Goal: Find specific page/section: Find specific page/section

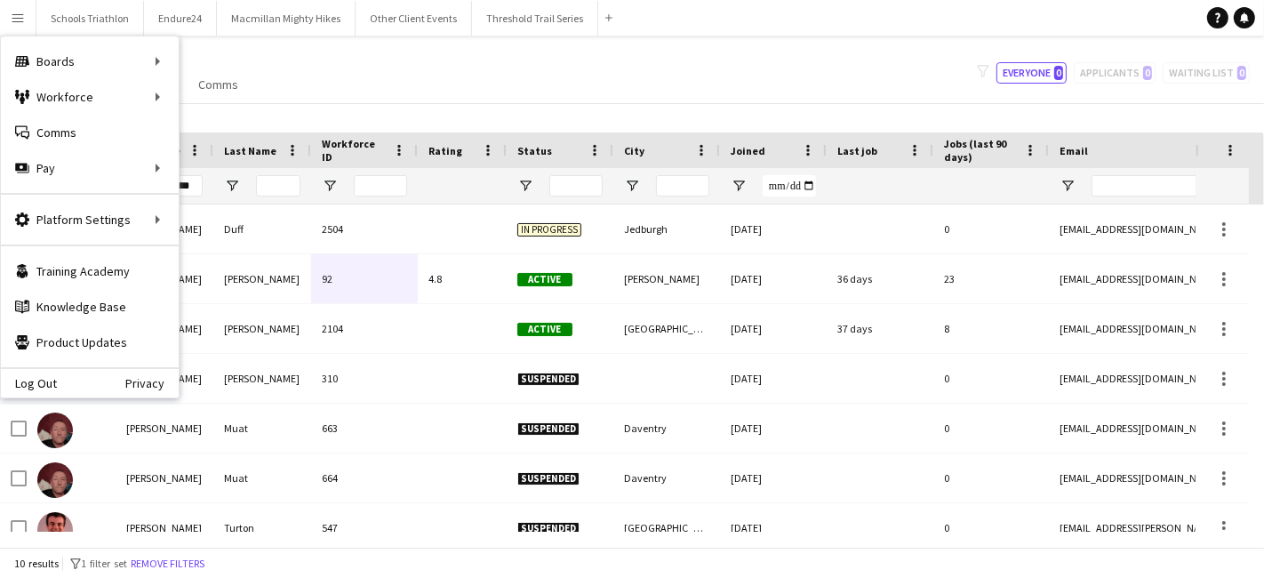
click at [304, 117] on div "Notify workforce Add to tag Select at least one crew to tag him or her. Advance…" at bounding box center [632, 117] width 1264 height 29
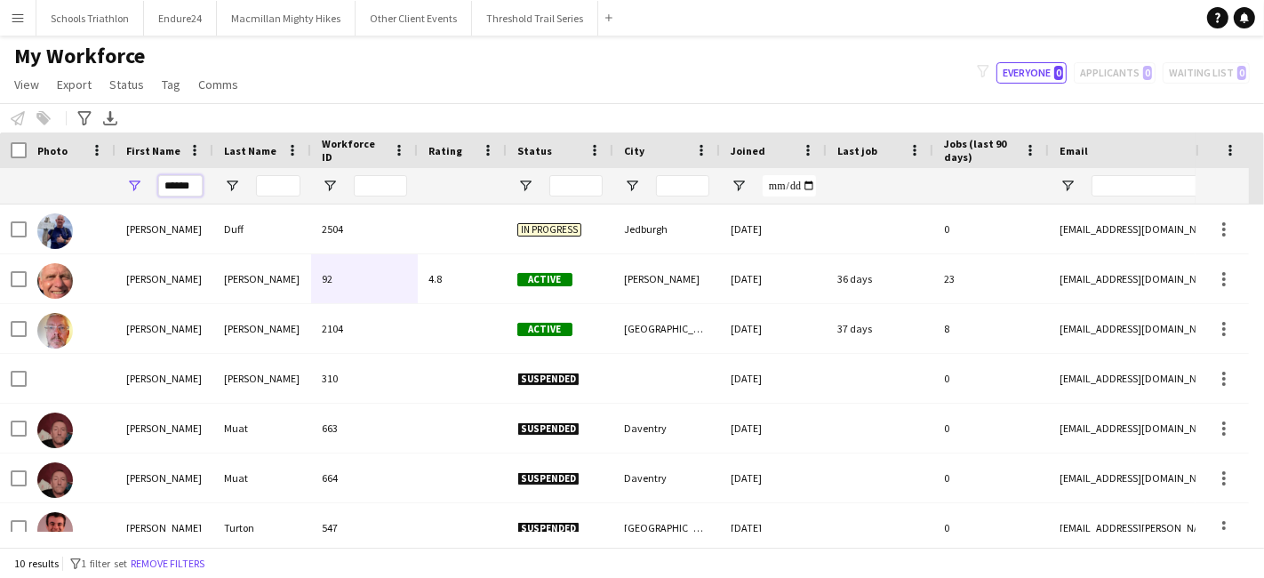
click at [186, 188] on input "******" at bounding box center [180, 185] width 44 height 21
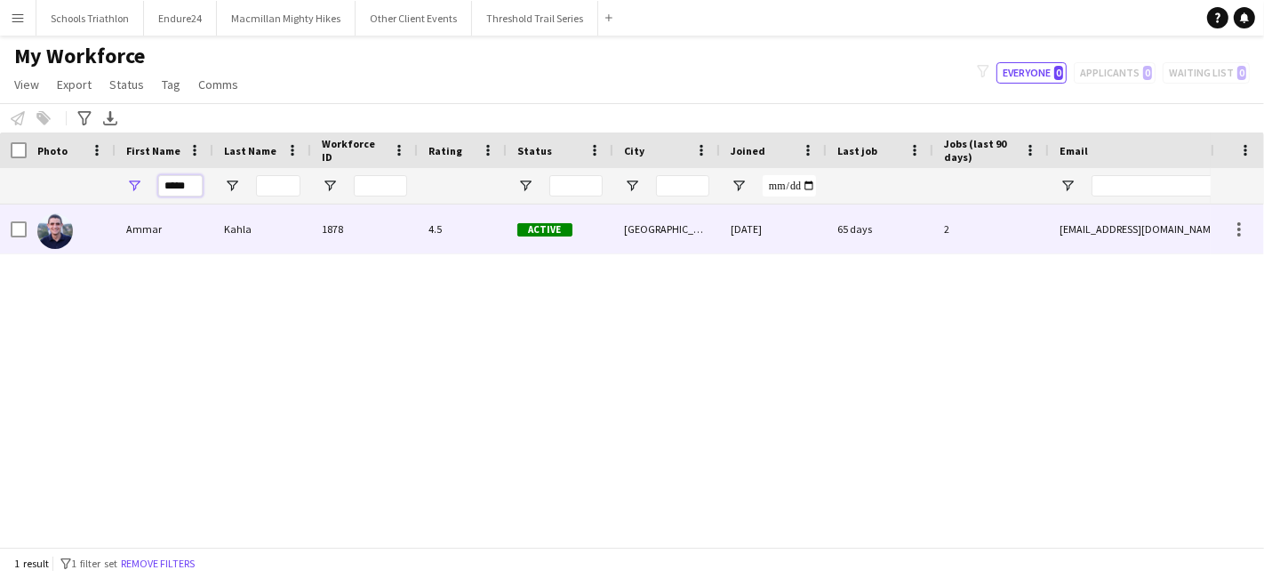
type input "*****"
click at [234, 244] on div "Kahla" at bounding box center [262, 228] width 98 height 49
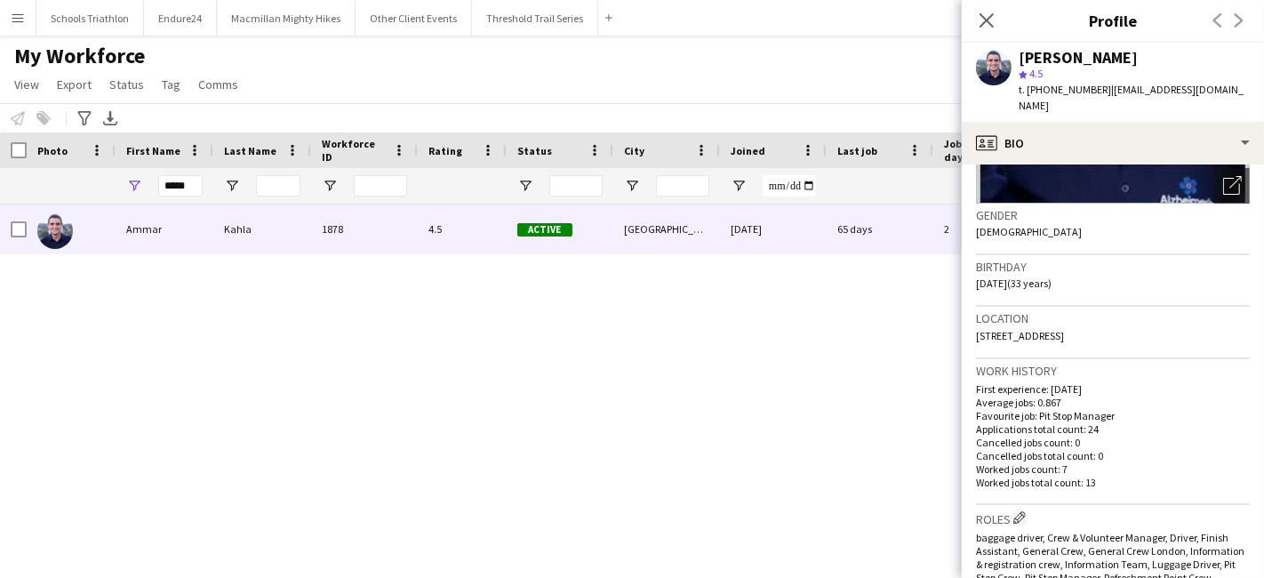
scroll to position [110, 0]
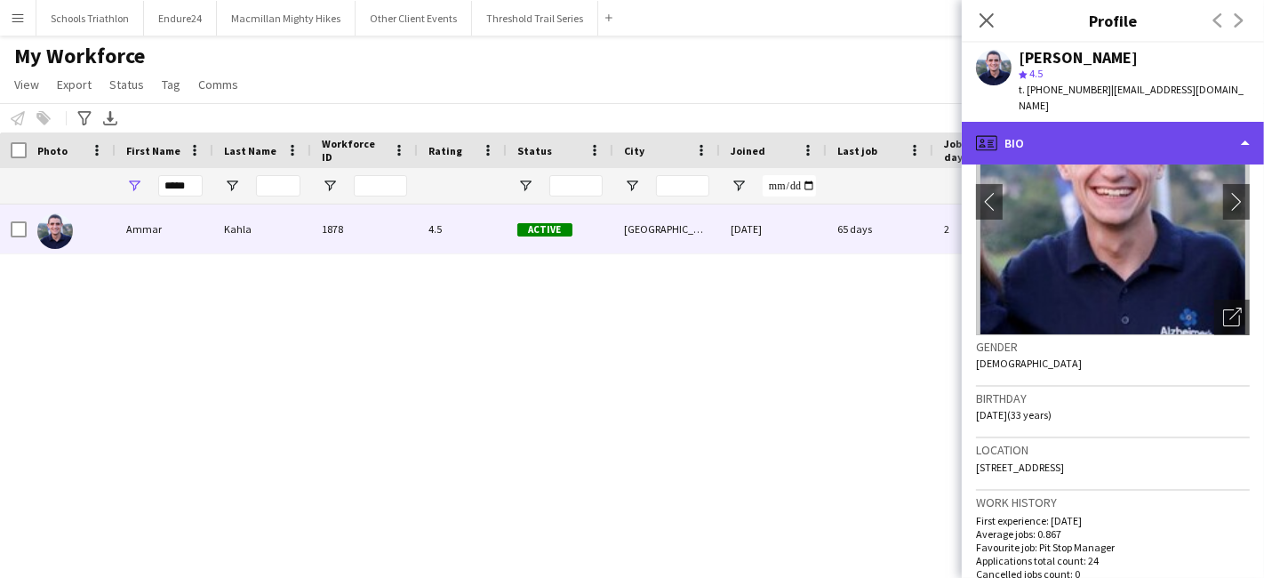
click at [1145, 126] on div "profile Bio" at bounding box center [1113, 143] width 302 height 43
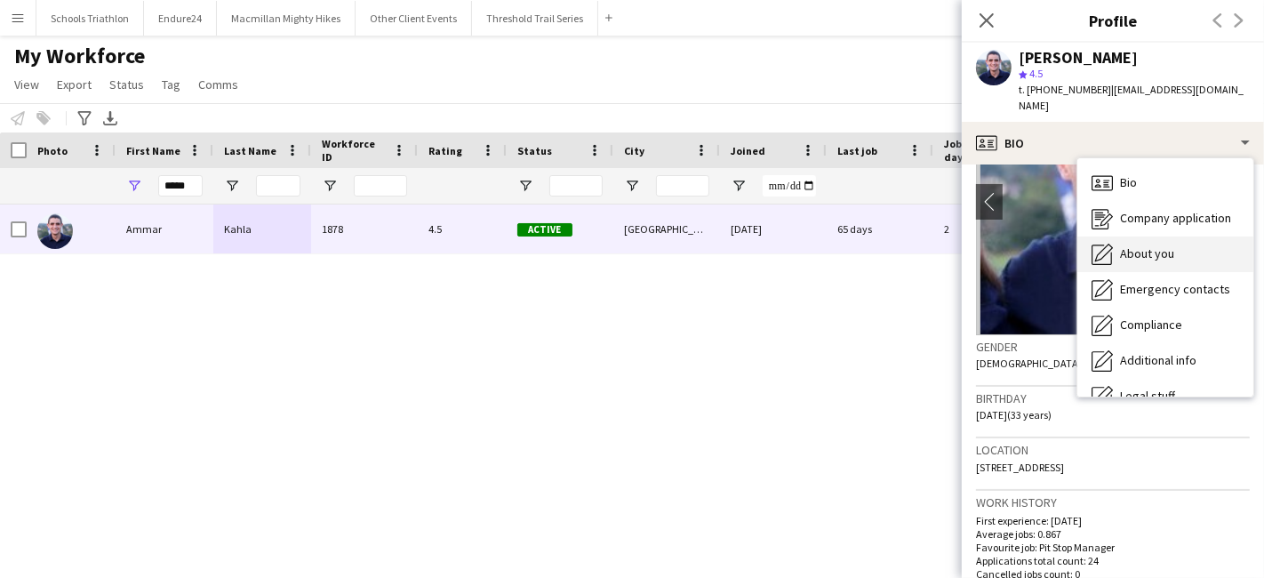
click at [1189, 243] on div "About you About you" at bounding box center [1165, 254] width 176 height 36
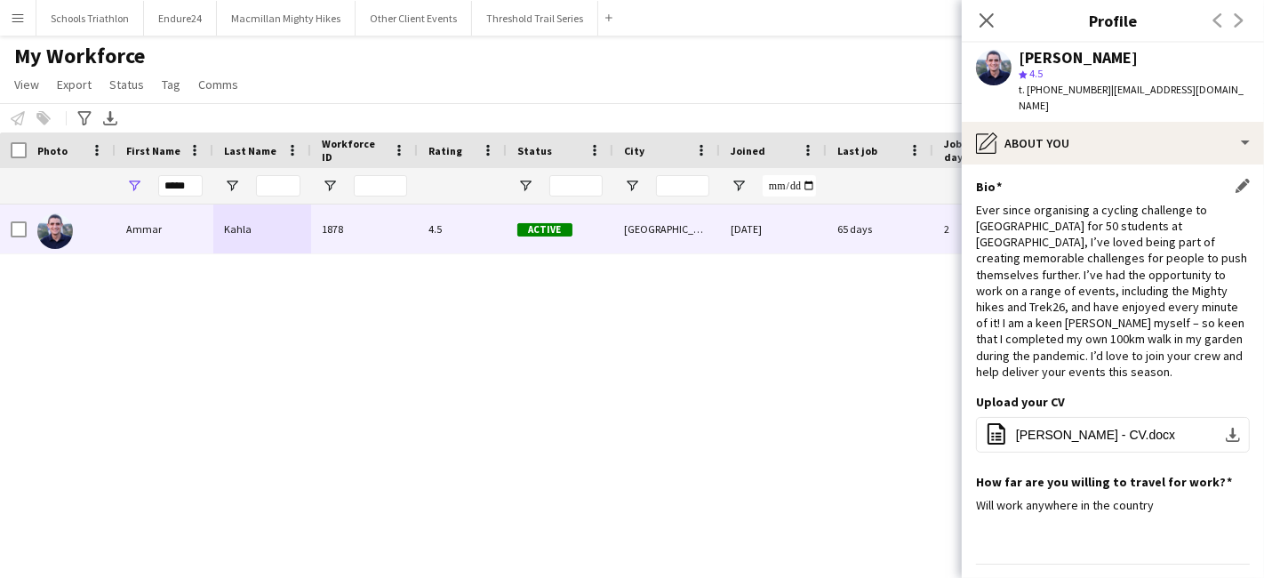
scroll to position [16, 0]
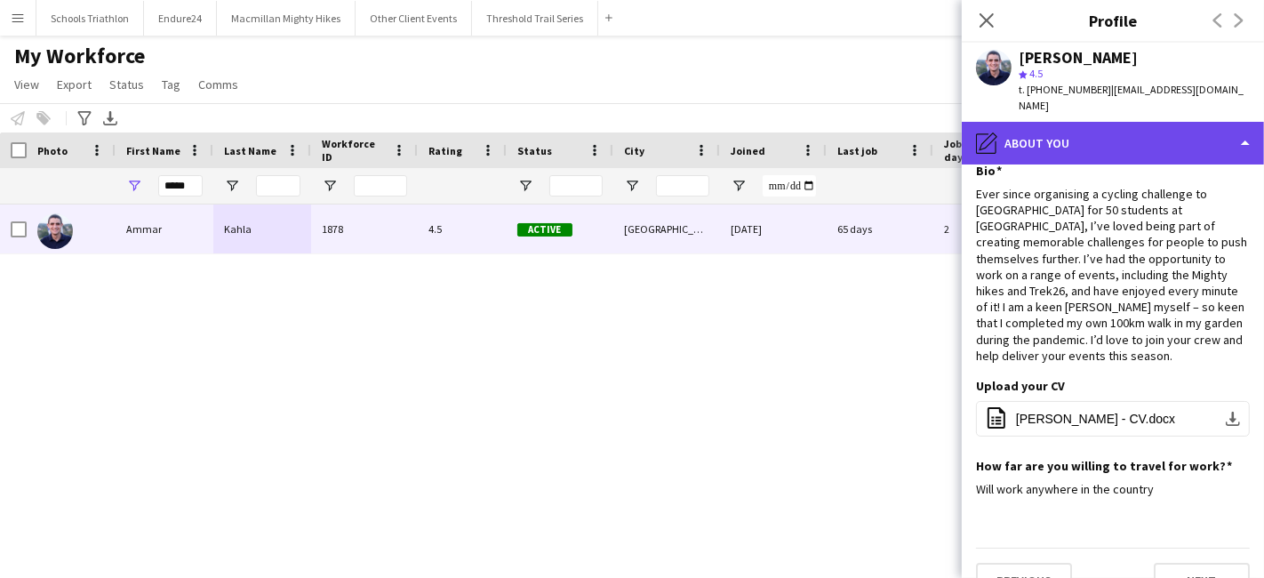
click at [1068, 124] on div "pencil4 About you" at bounding box center [1113, 143] width 302 height 43
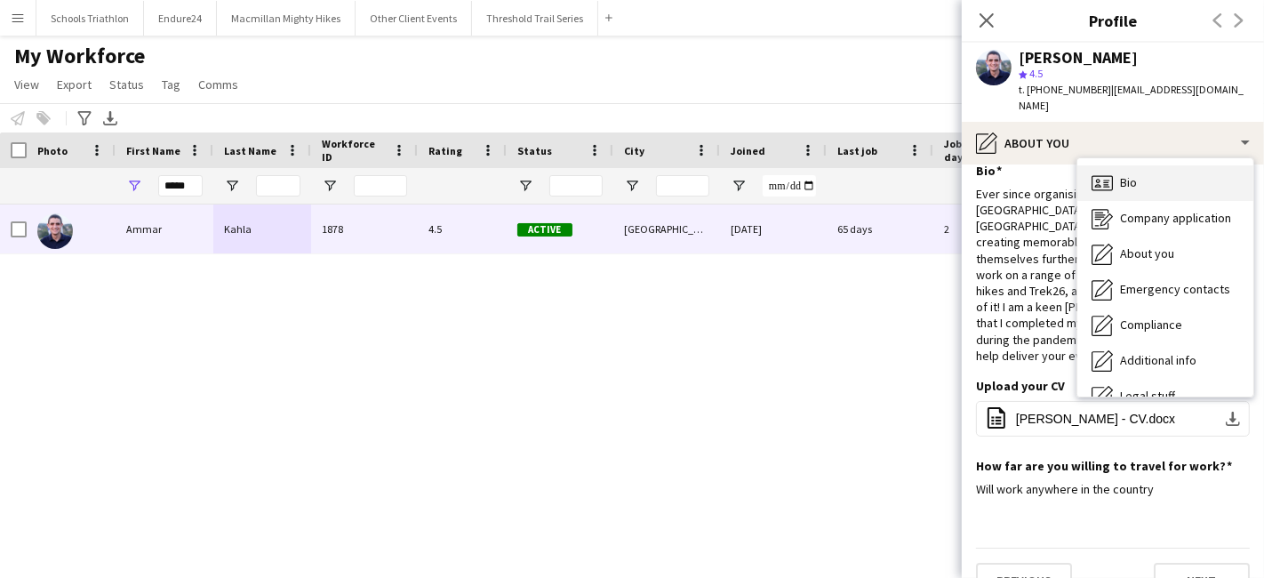
click at [1111, 175] on icon at bounding box center [1101, 182] width 21 height 15
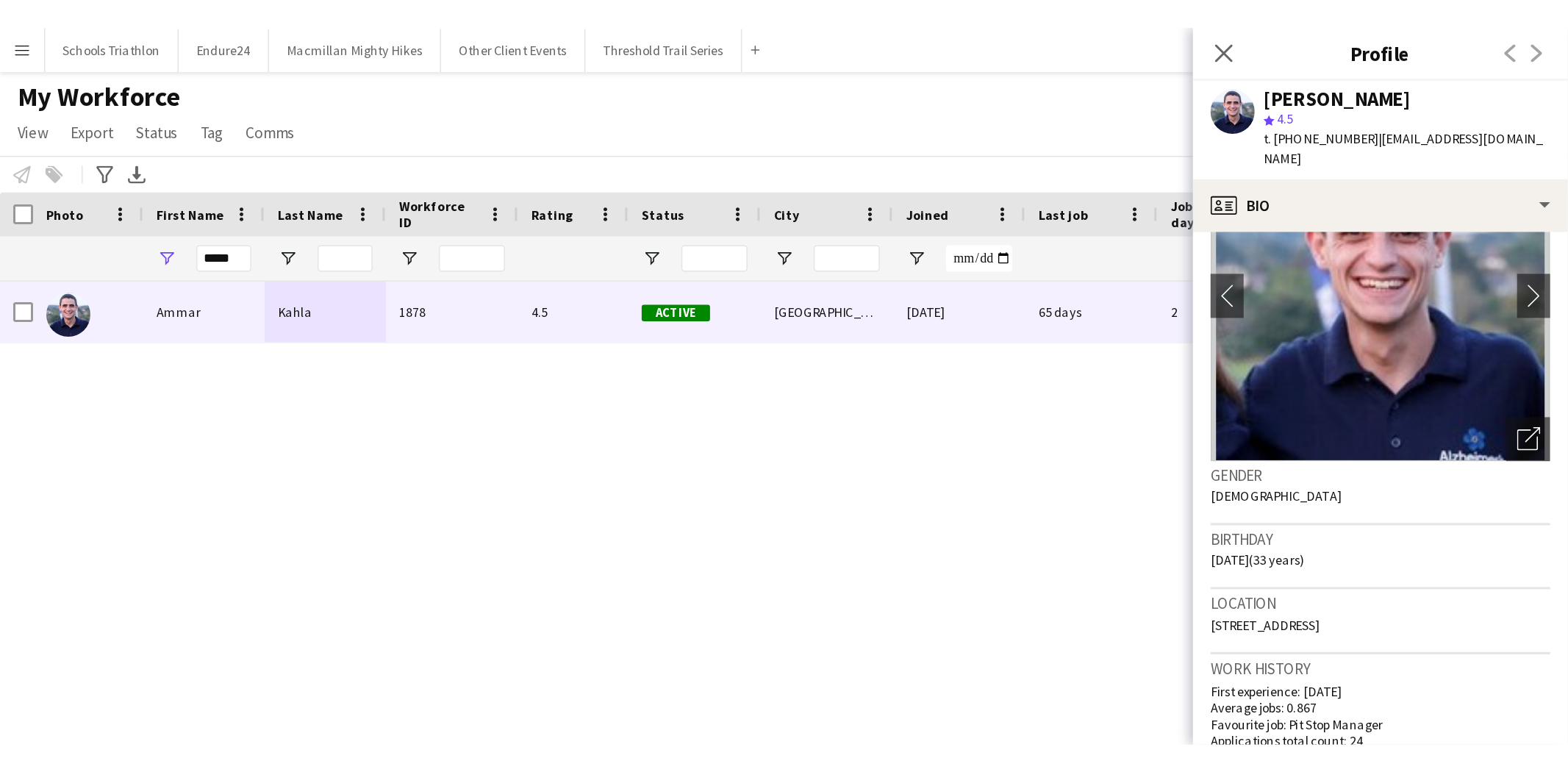
scroll to position [0, 0]
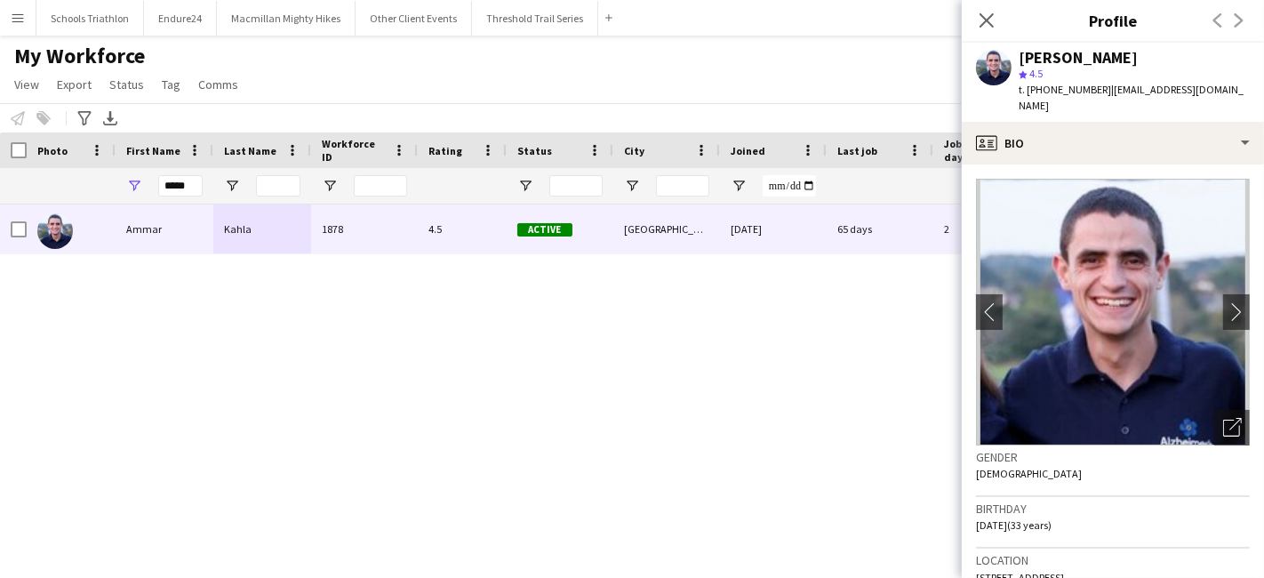
click at [1051, 518] on span "[DATE] (33 years)" at bounding box center [1014, 524] width 76 height 13
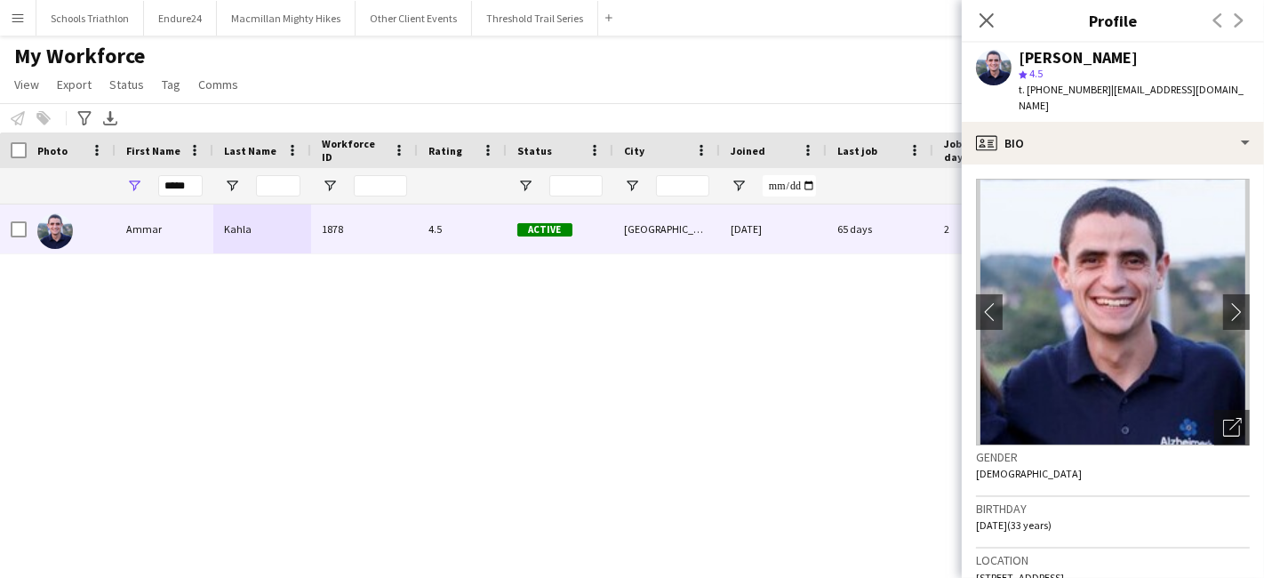
click at [1051, 518] on span "[DATE] (33 years)" at bounding box center [1014, 524] width 76 height 13
